Goal: Transaction & Acquisition: Download file/media

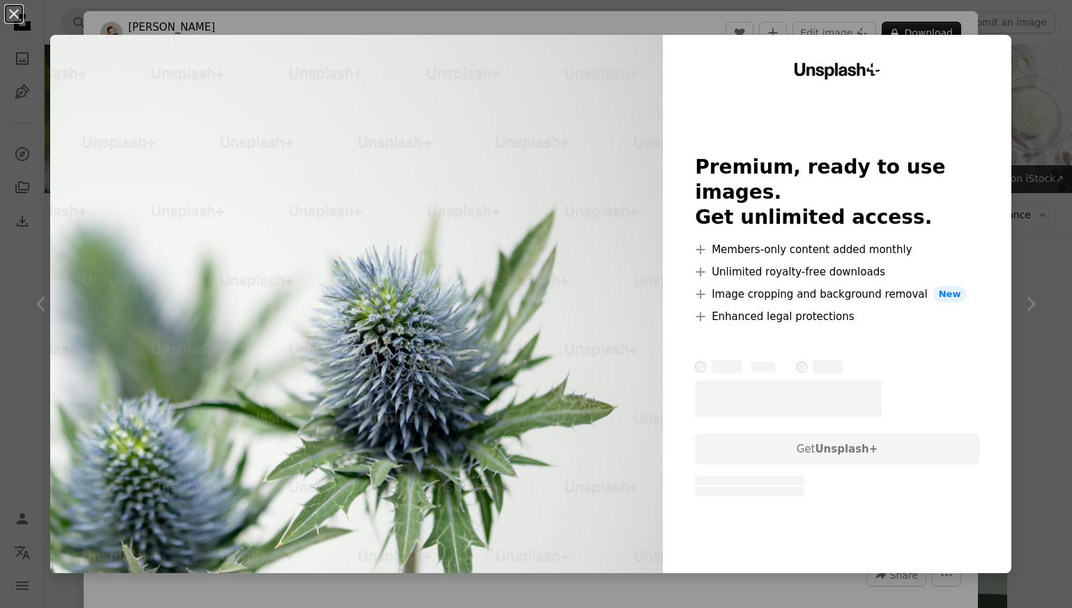
scroll to position [2169, 0]
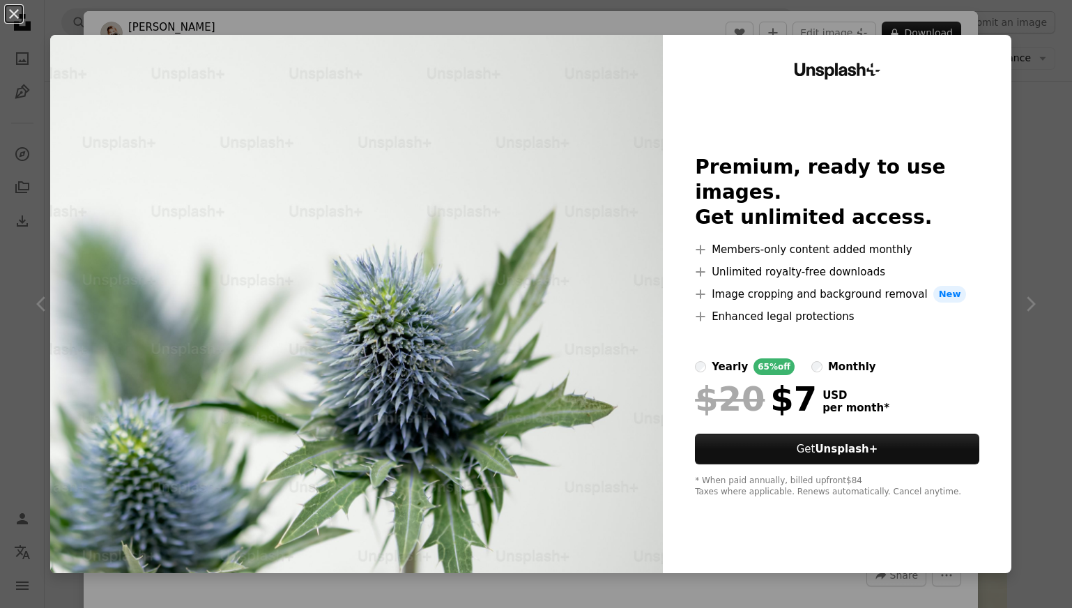
click at [1023, 31] on div "An X shape Unsplash+ Premium, ready to use images. Get unlimited access. A plus…" at bounding box center [536, 304] width 1072 height 608
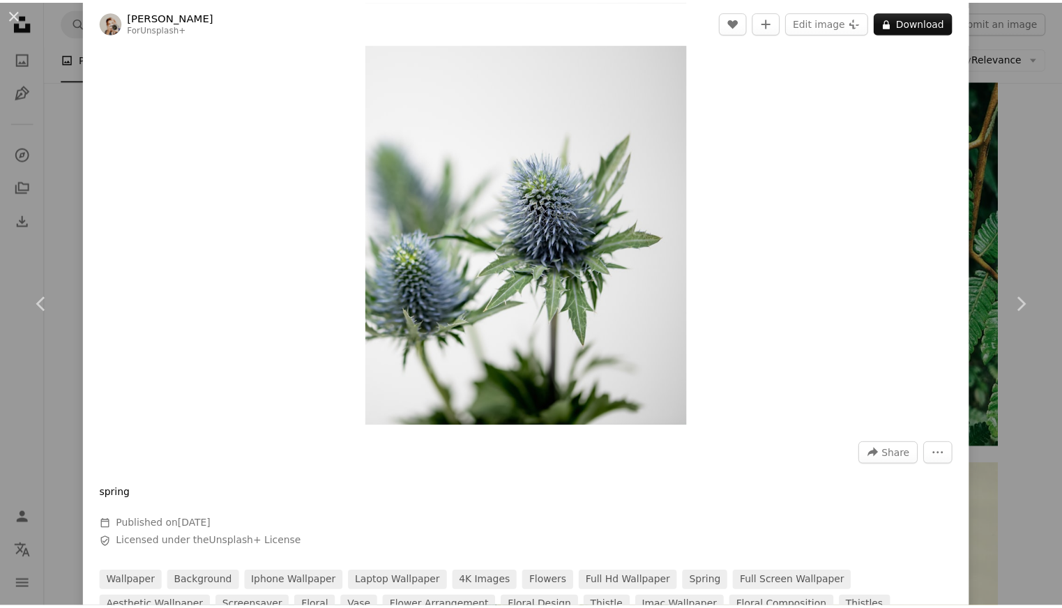
scroll to position [128, 0]
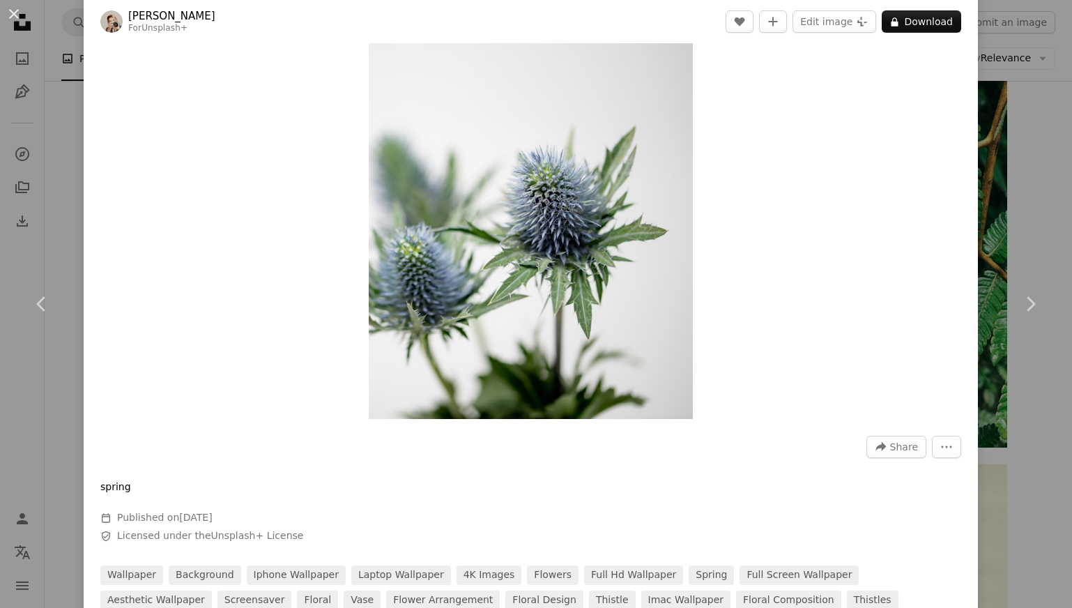
click at [1018, 232] on div "An X shape Chevron left Chevron right [PERSON_NAME] For Unsplash+ A heart A plu…" at bounding box center [536, 304] width 1072 height 608
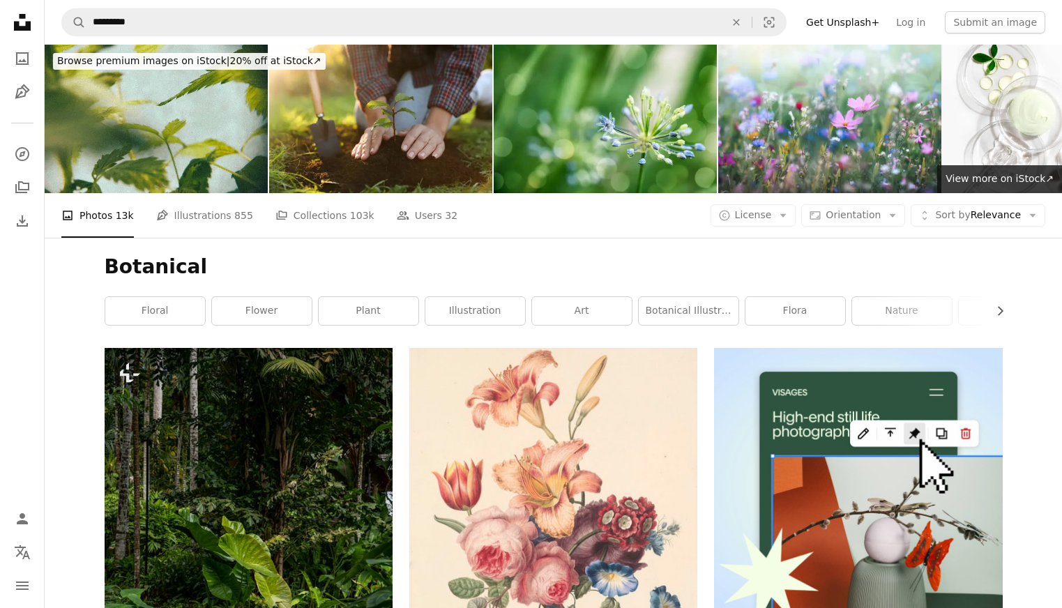
click at [772, 228] on div "A photo Photos 13k Pen Tool Illustrations 855 A stack of folders Collections 10…" at bounding box center [553, 215] width 984 height 45
click at [786, 215] on icon "Arrow down" at bounding box center [783, 215] width 13 height 13
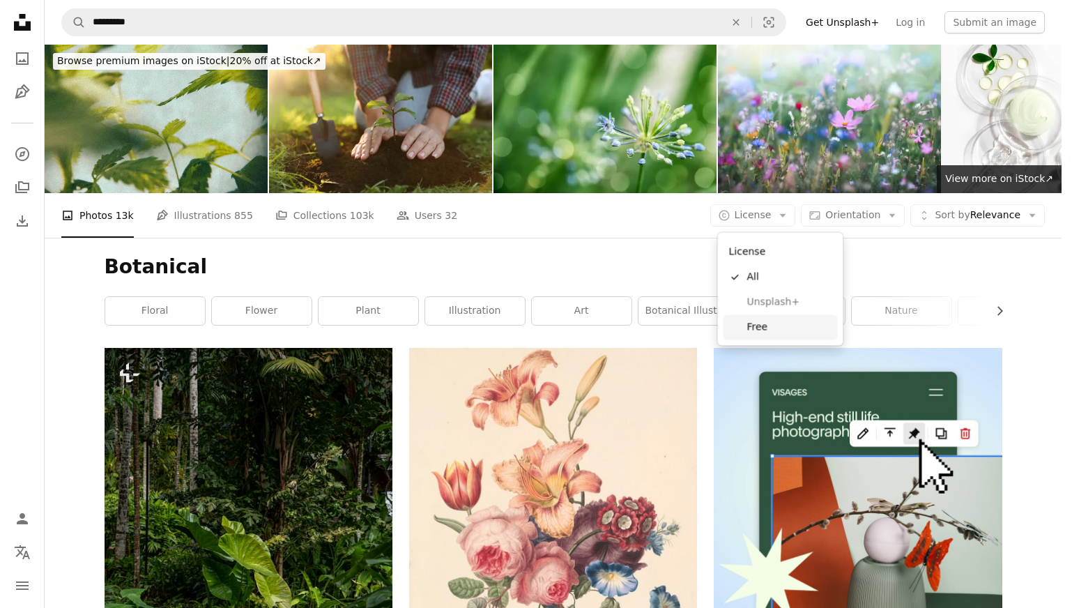
click at [773, 329] on span "Free" at bounding box center [789, 327] width 85 height 14
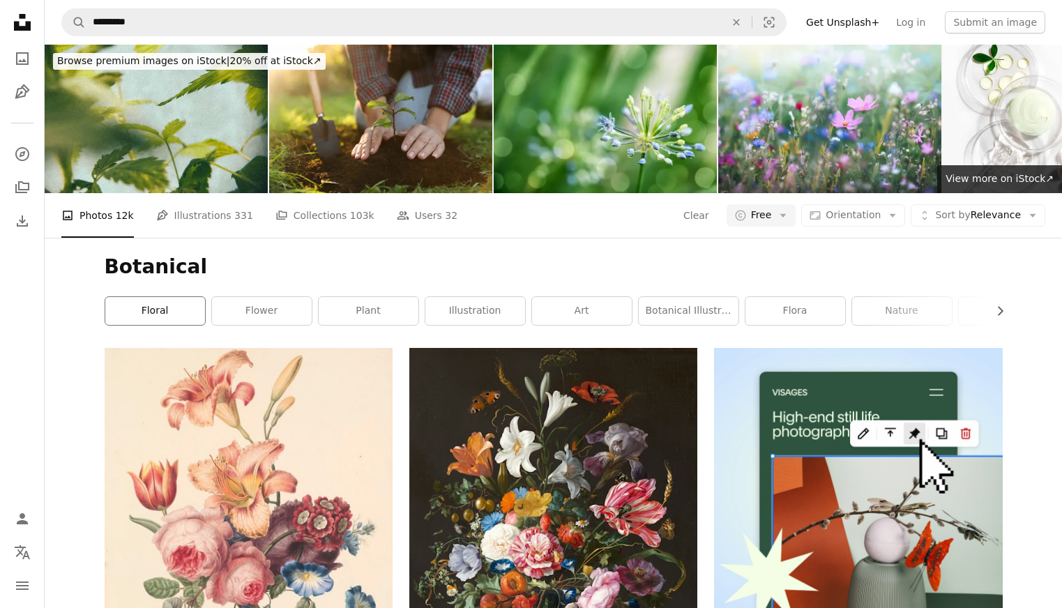
click at [176, 317] on link "floral" at bounding box center [155, 311] width 100 height 28
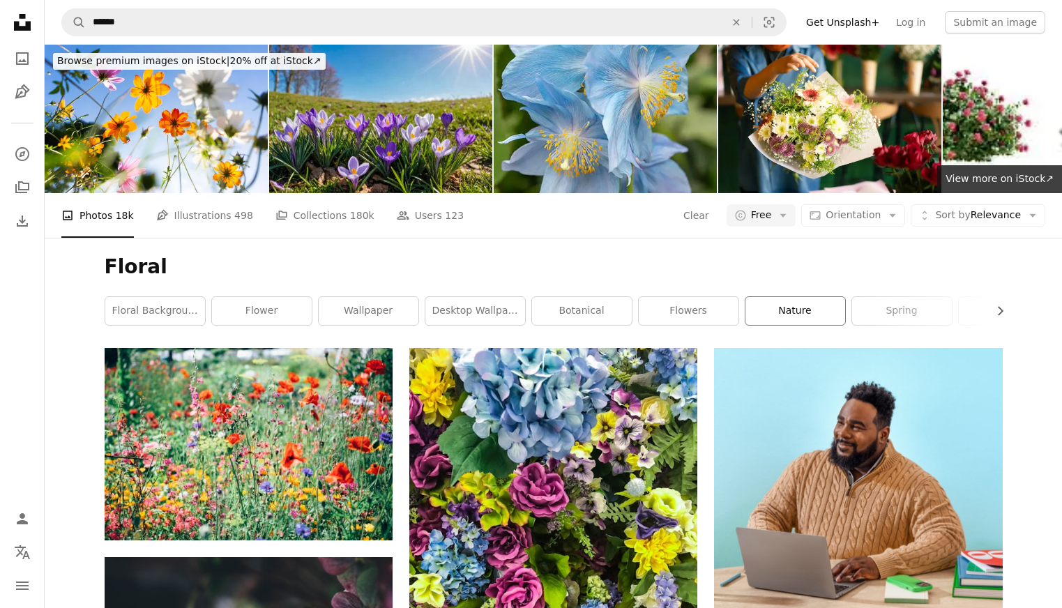
click at [775, 307] on link "nature" at bounding box center [795, 311] width 100 height 28
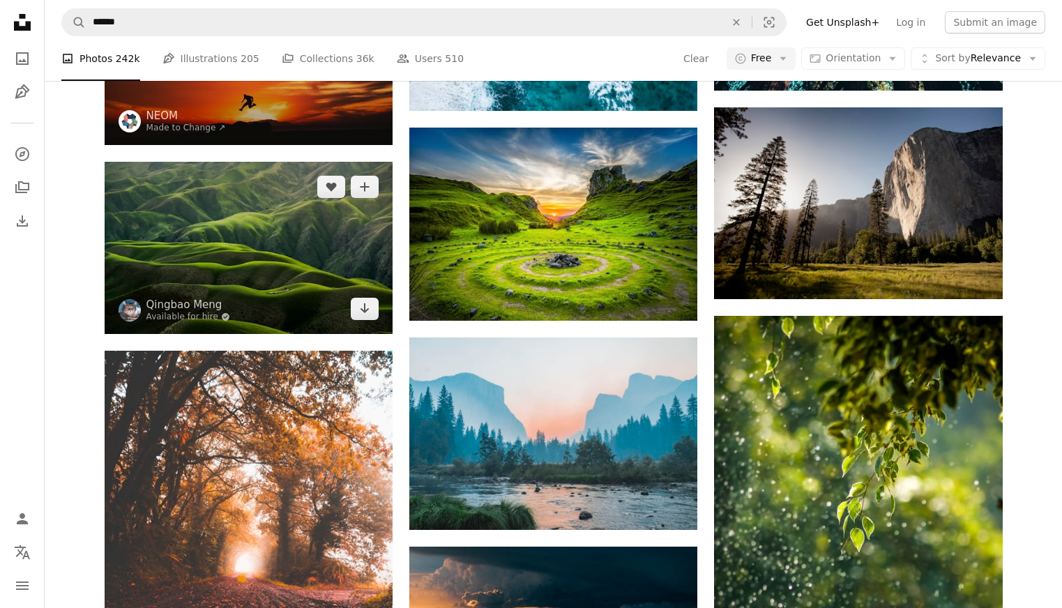
scroll to position [1704, 0]
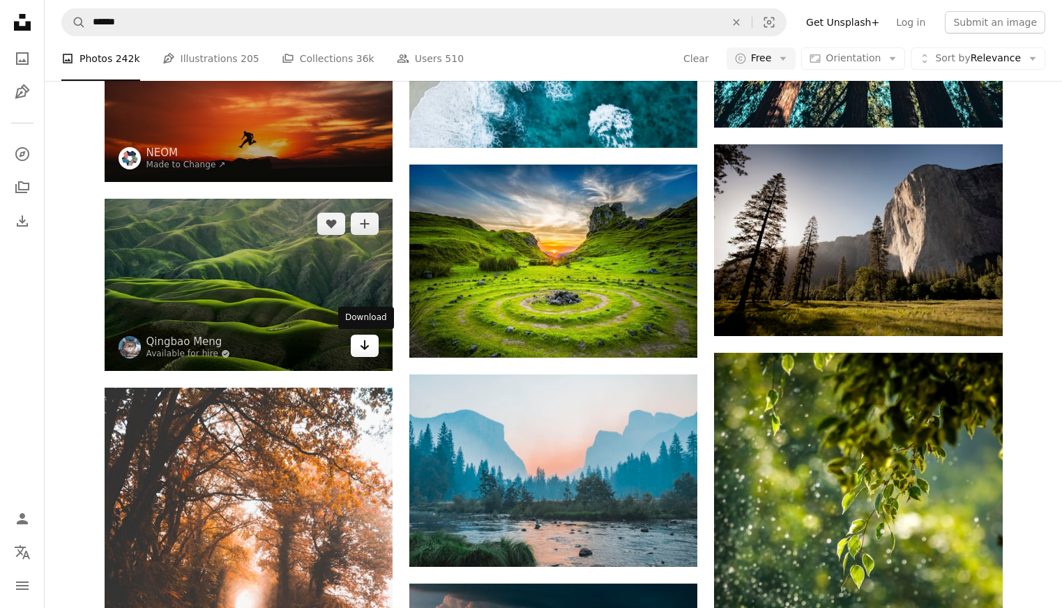
click at [367, 343] on icon "Arrow pointing down" at bounding box center [364, 345] width 11 height 17
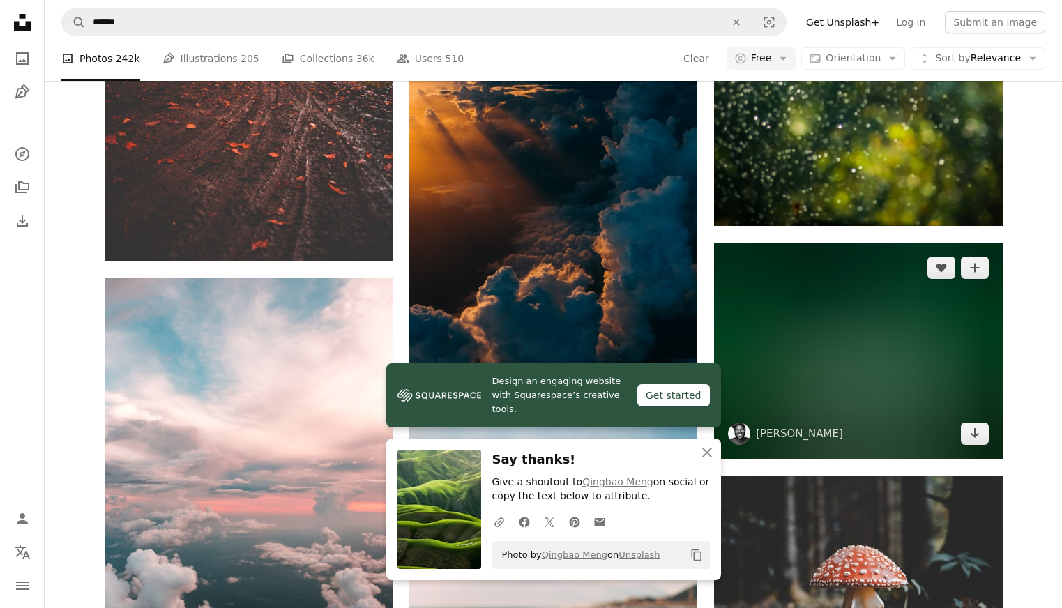
scroll to position [2264, 0]
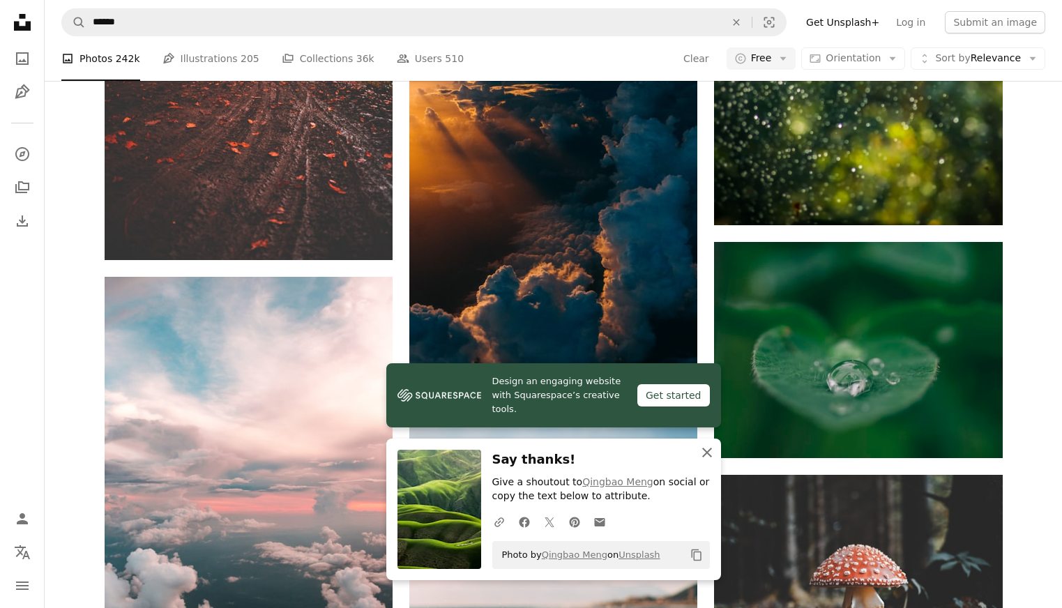
click at [704, 457] on icon "An X shape" at bounding box center [706, 452] width 17 height 17
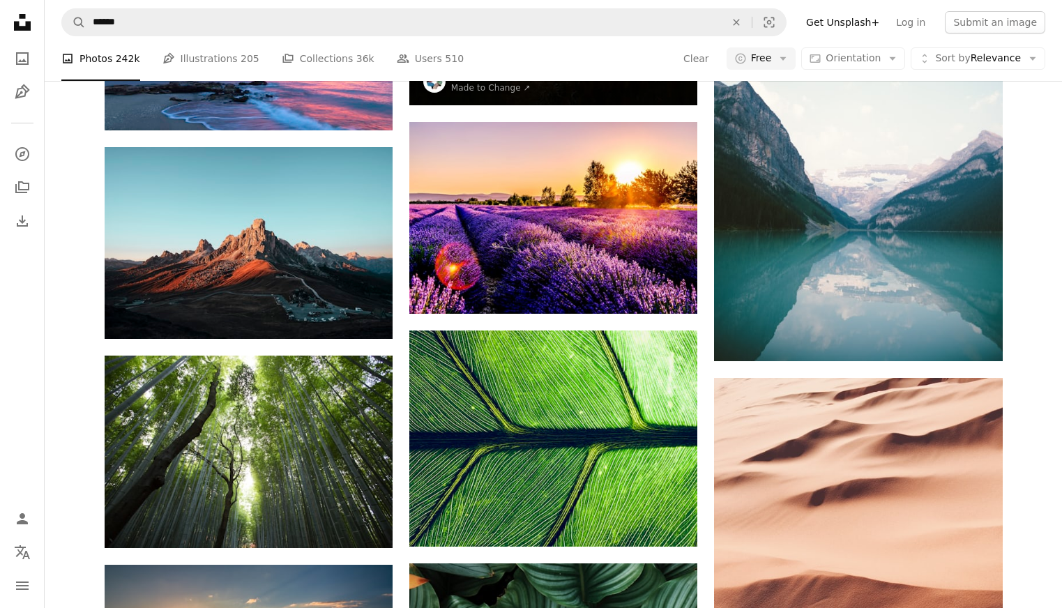
scroll to position [5912, 0]
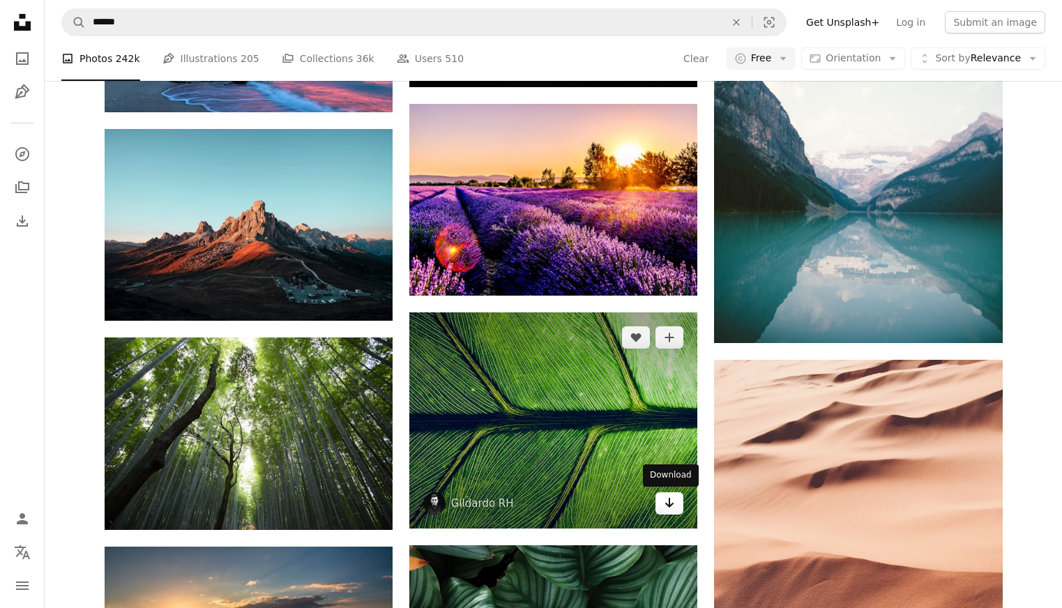
click at [671, 506] on icon "Download" at bounding box center [669, 503] width 9 height 10
